Goal: Navigation & Orientation: Find specific page/section

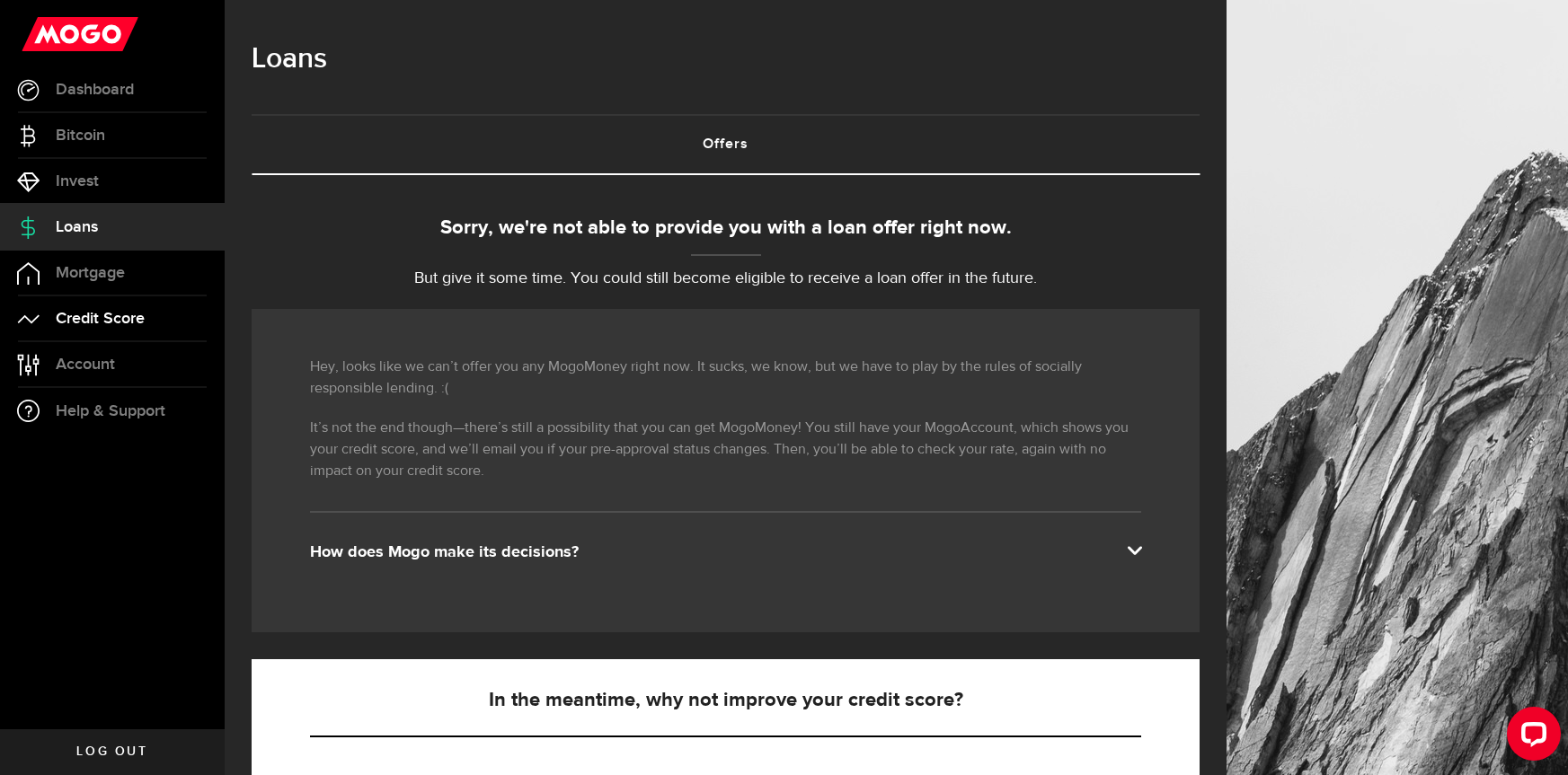
click at [123, 312] on span "Credit Score" at bounding box center [100, 319] width 89 height 16
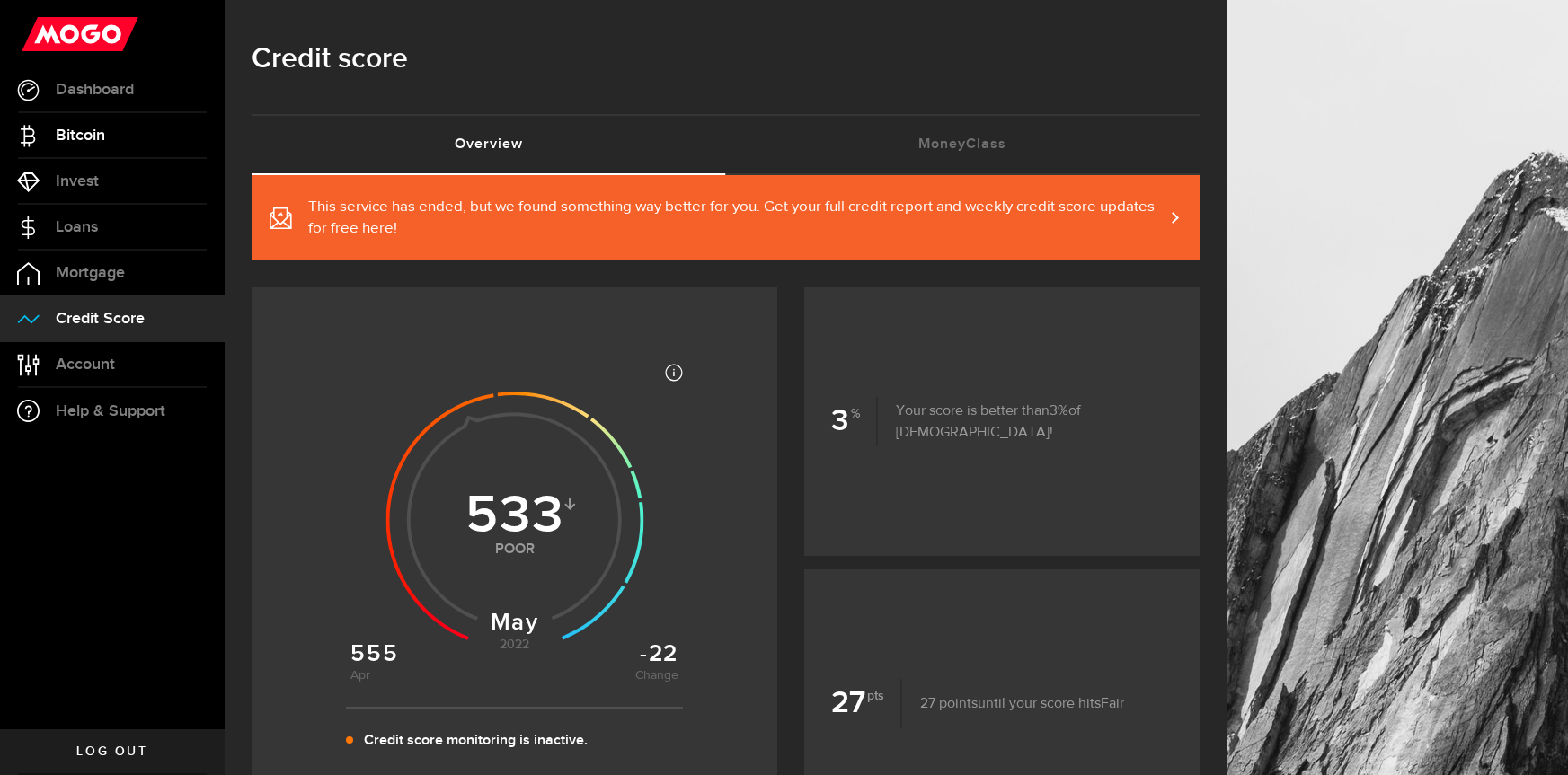
click at [105, 129] on span "Bitcoin" at bounding box center [81, 135] width 50 height 16
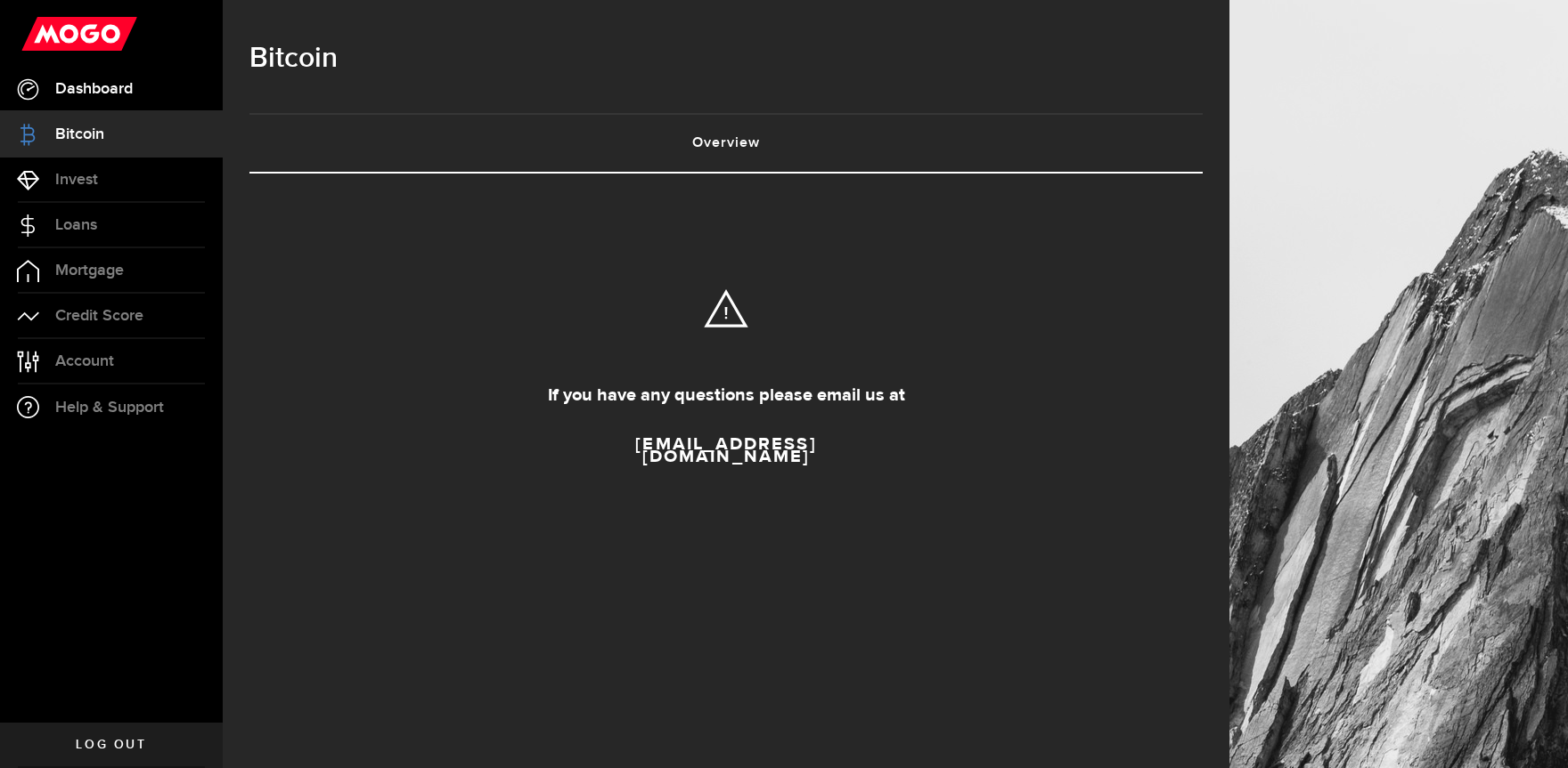
click at [112, 86] on span "Dashboard" at bounding box center [94, 89] width 77 height 16
